Goal: Connect with others: Participate in discussion

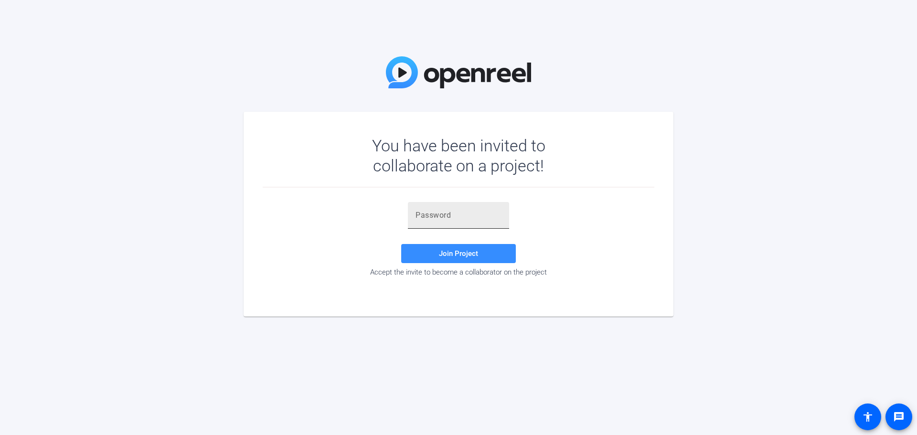
click at [483, 209] on div at bounding box center [459, 215] width 86 height 27
paste input "]7Q7W7"
type input "]7Q7W7"
click at [449, 252] on span "Join Project" at bounding box center [458, 253] width 39 height 9
click at [456, 213] on input "]7Q7W7" at bounding box center [459, 215] width 86 height 11
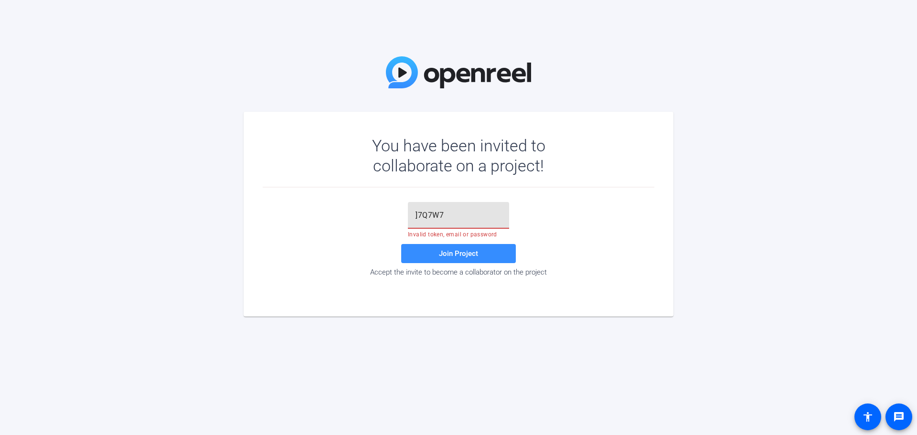
drag, startPoint x: 456, startPoint y: 213, endPoint x: 331, endPoint y: 212, distance: 125.2
click at [331, 212] on div "]7Q7W7 Invalid token, email or password Join Project Accept the invite to becom…" at bounding box center [459, 239] width 392 height 75
click at [416, 210] on input "text" at bounding box center [459, 215] width 86 height 11
type input "]7Q7W7"
click at [471, 256] on span "Join Project" at bounding box center [458, 253] width 39 height 9
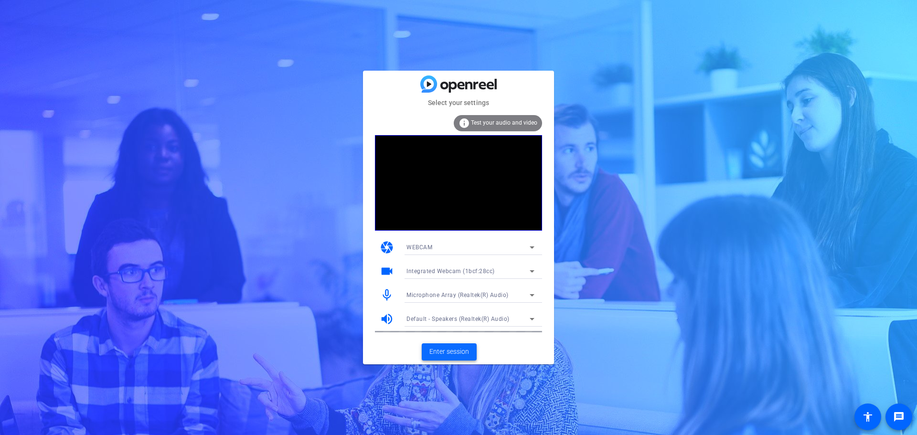
click at [473, 349] on span at bounding box center [449, 352] width 55 height 23
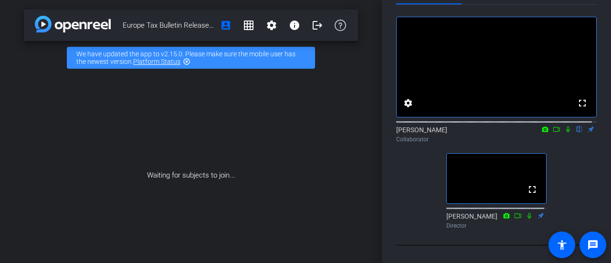
scroll to position [48, 0]
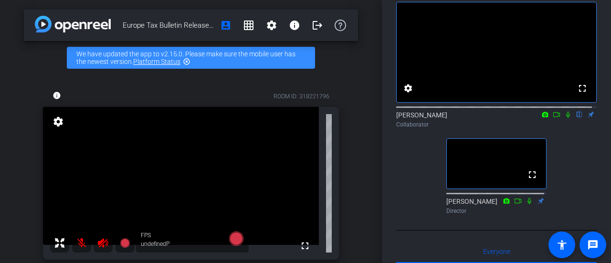
click at [84, 247] on mat-icon at bounding box center [81, 243] width 19 height 19
click at [83, 243] on mat-icon at bounding box center [81, 243] width 19 height 19
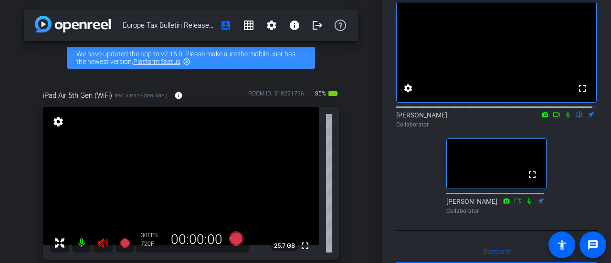
click at [100, 244] on icon at bounding box center [103, 243] width 10 height 10
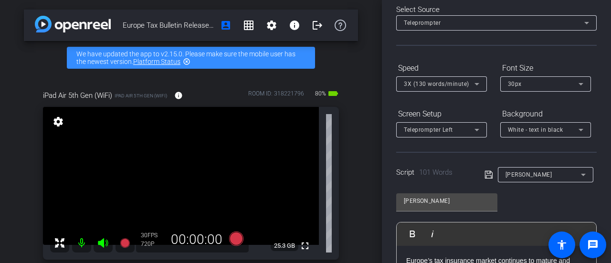
click at [106, 239] on icon at bounding box center [102, 242] width 11 height 11
drag, startPoint x: 104, startPoint y: 241, endPoint x: 145, endPoint y: 194, distance: 62.3
click at [144, 195] on div "fullscreen settings 25.3 GB" at bounding box center [191, 183] width 296 height 153
click at [101, 242] on icon at bounding box center [103, 243] width 10 height 10
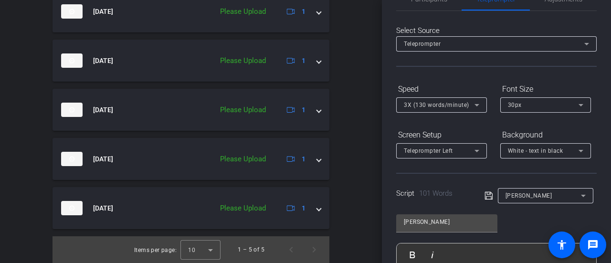
scroll to position [0, 0]
